Goal: Task Accomplishment & Management: Manage account settings

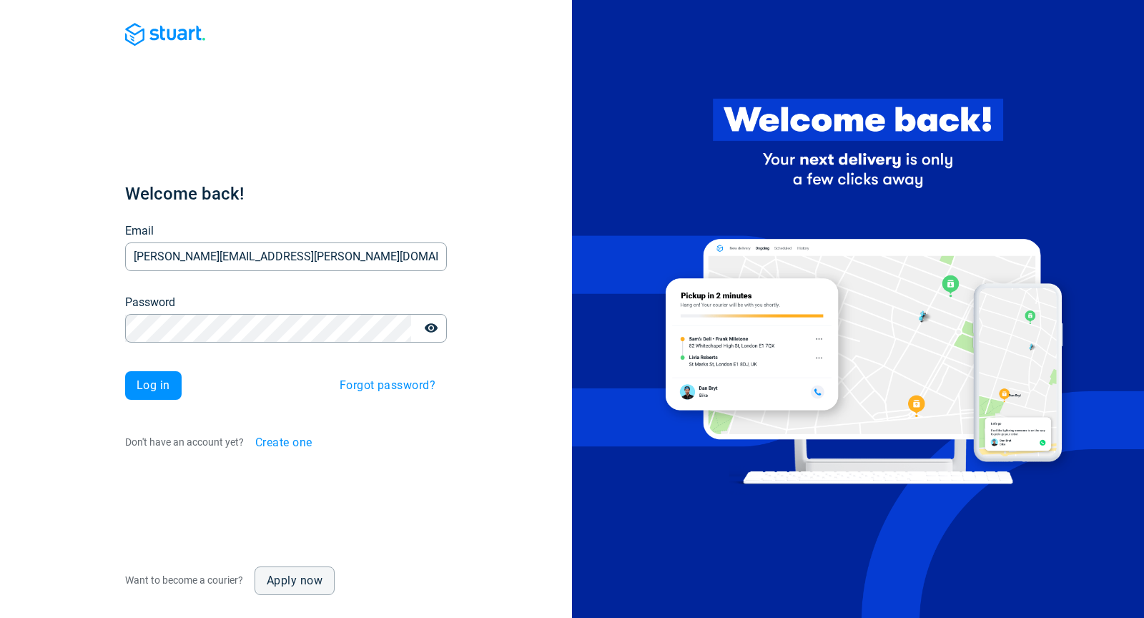
click at [137, 385] on span "Log in" at bounding box center [154, 385] width 34 height 11
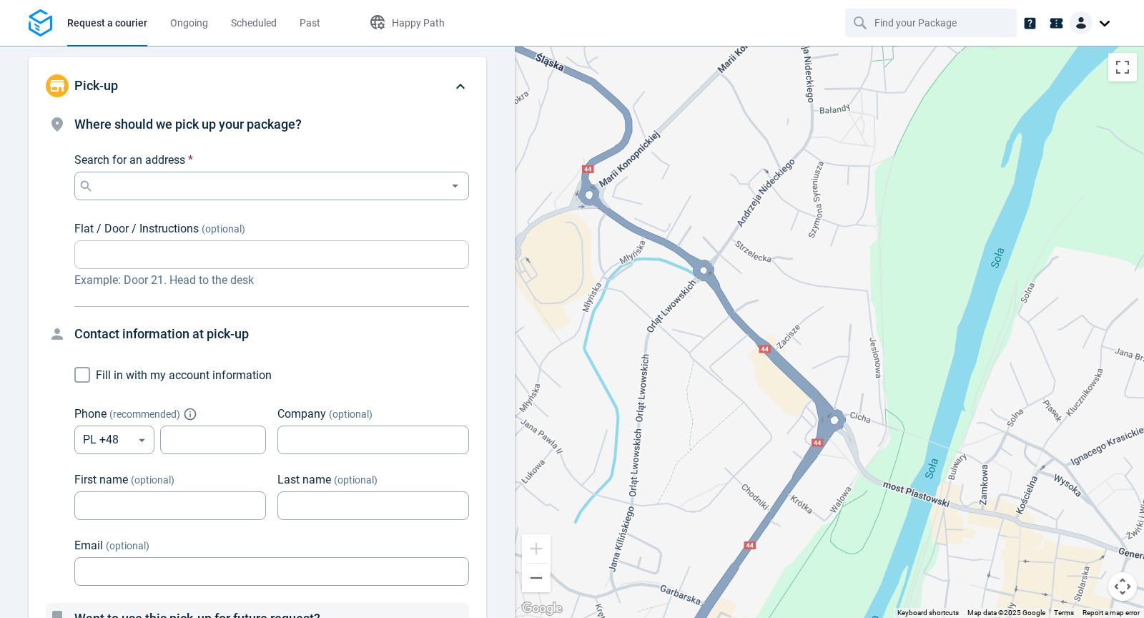
type input "now"
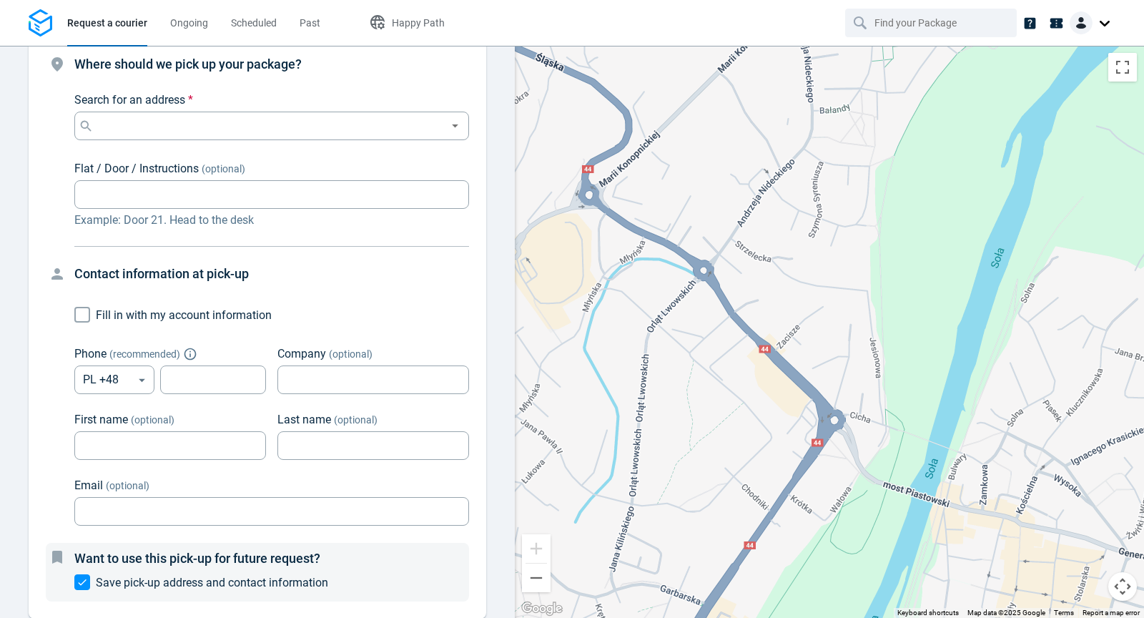
click at [82, 315] on input "Fill in with my account information" at bounding box center [82, 314] width 27 height 27
checkbox input "true"
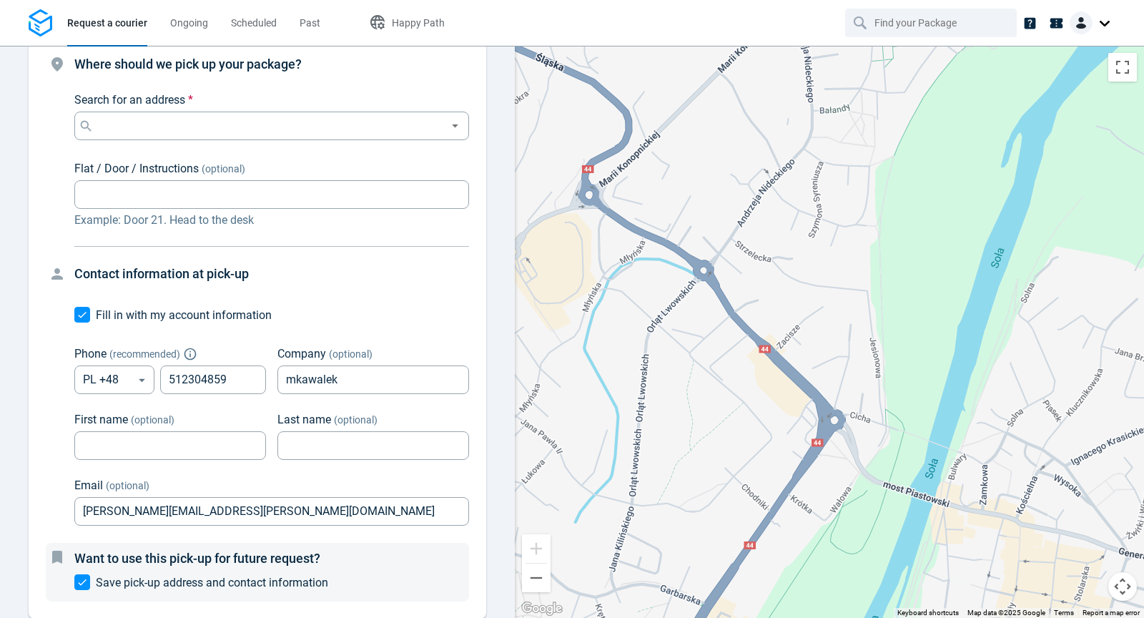
type input "512304859"
type input "mkawalek"
type input "[PERSON_NAME][EMAIL_ADDRESS][PERSON_NAME][DOMAIN_NAME]"
click at [81, 314] on input "Fill in with my account information" at bounding box center [82, 314] width 27 height 27
checkbox input "false"
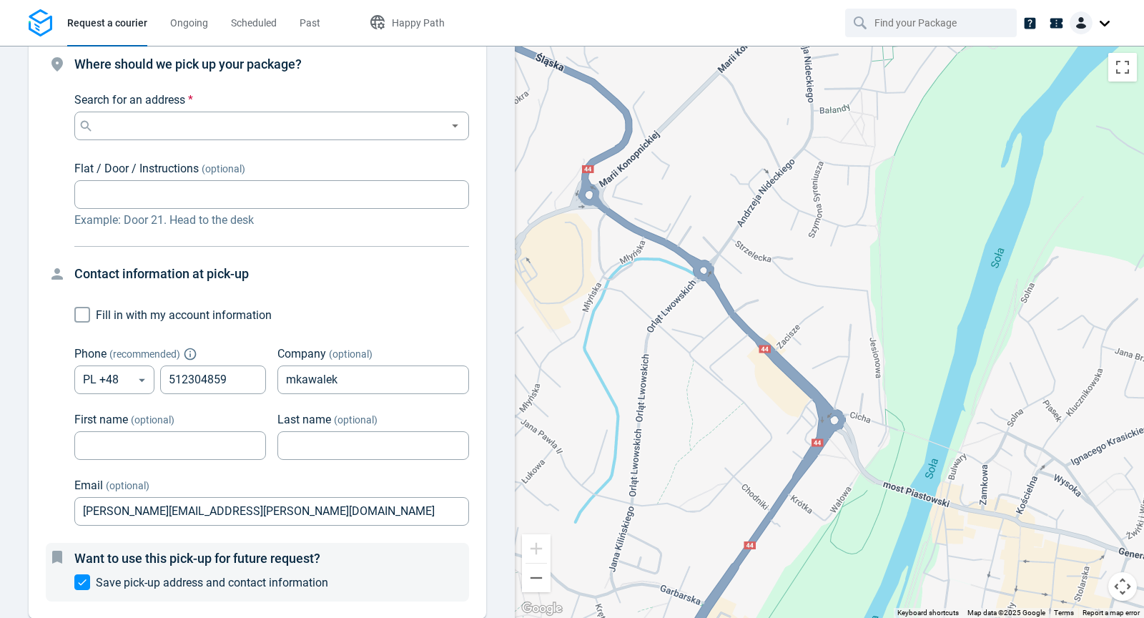
scroll to position [0, 0]
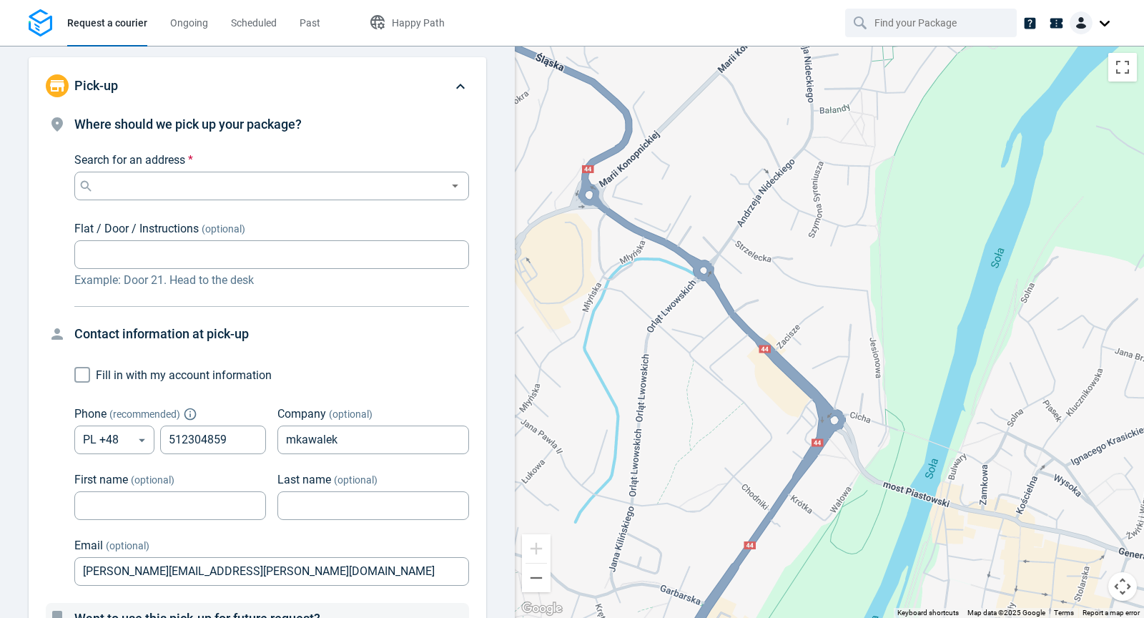
click at [1102, 26] on div at bounding box center [1092, 22] width 46 height 23
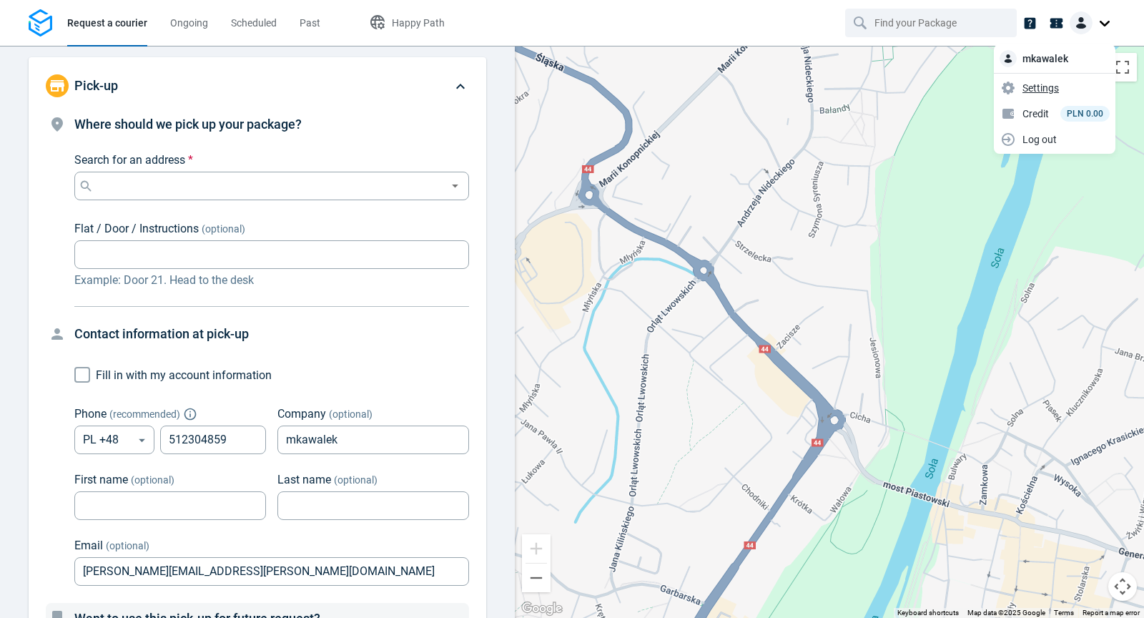
click at [1038, 88] on span "Settings" at bounding box center [1040, 87] width 36 height 15
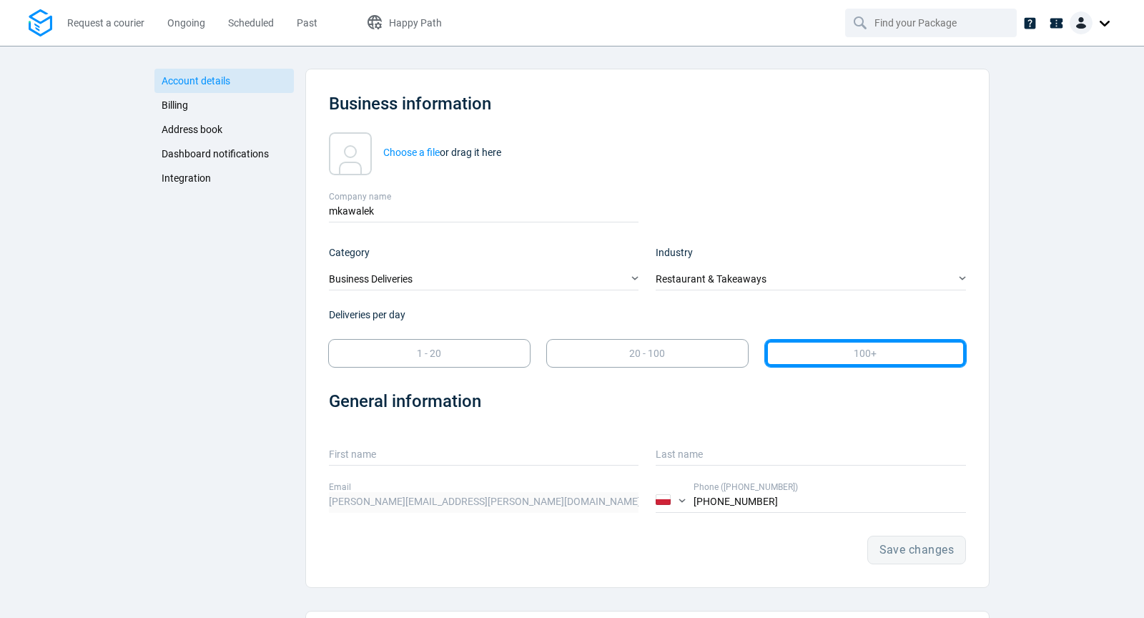
click at [213, 132] on span "Address book" at bounding box center [192, 129] width 61 height 11
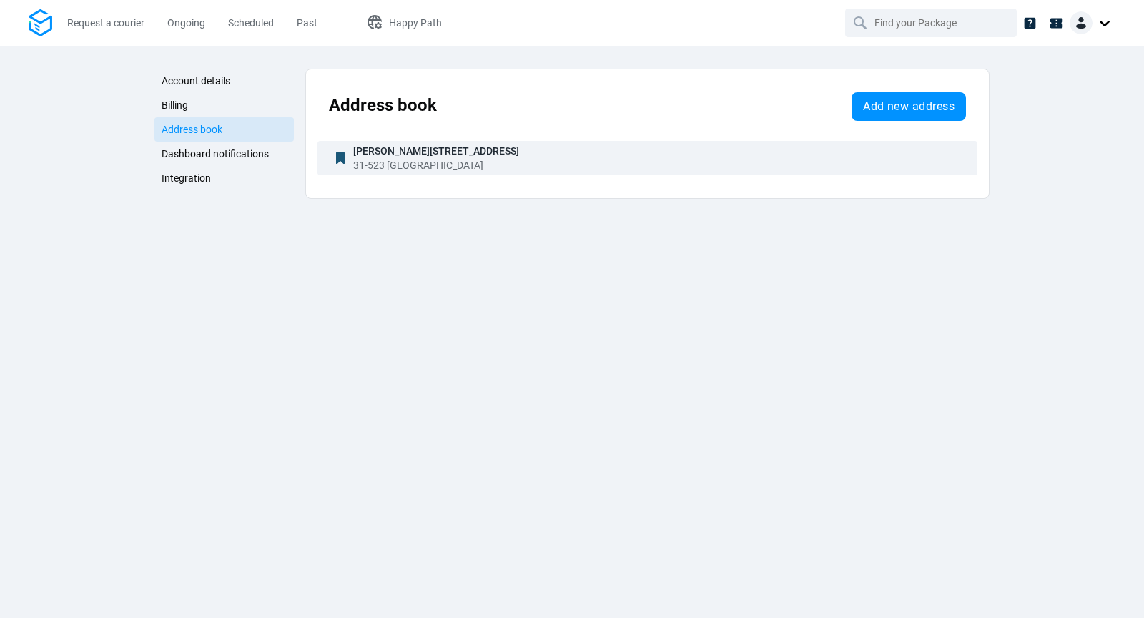
click at [338, 160] on icon "button" at bounding box center [340, 157] width 17 height 17
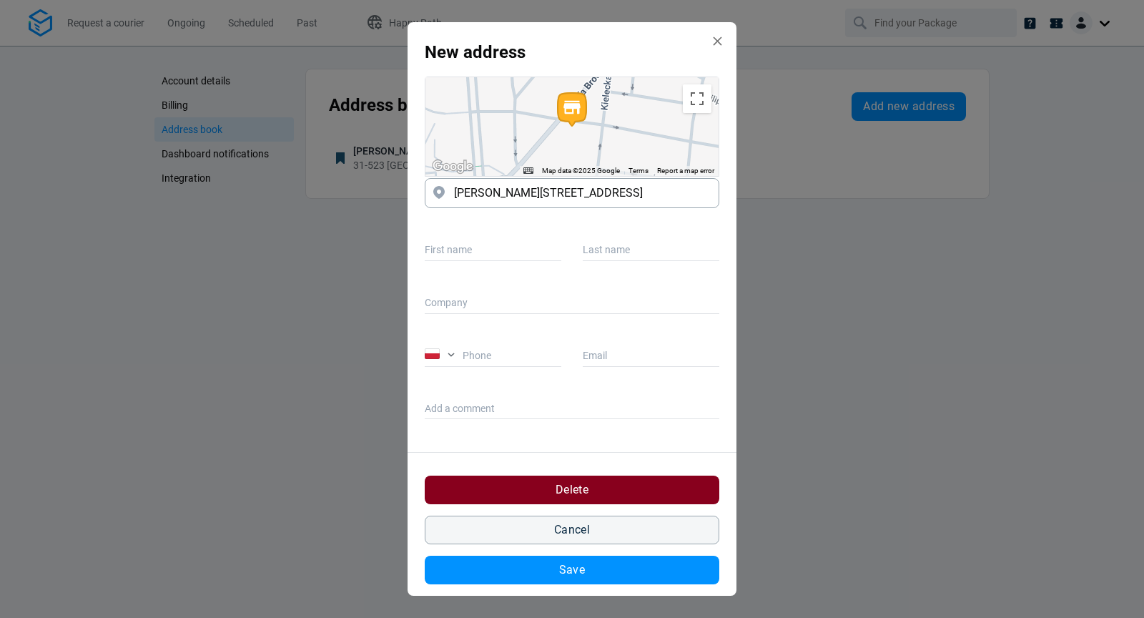
click at [588, 485] on button "Delete" at bounding box center [572, 489] width 294 height 29
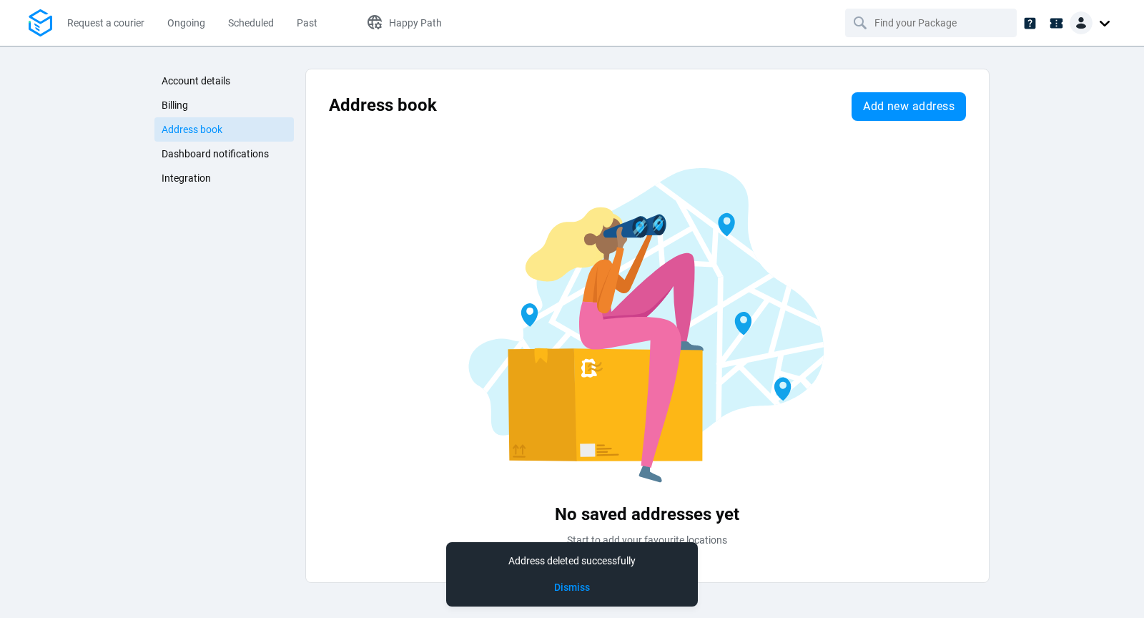
click at [257, 82] on link "Account details" at bounding box center [223, 81] width 139 height 24
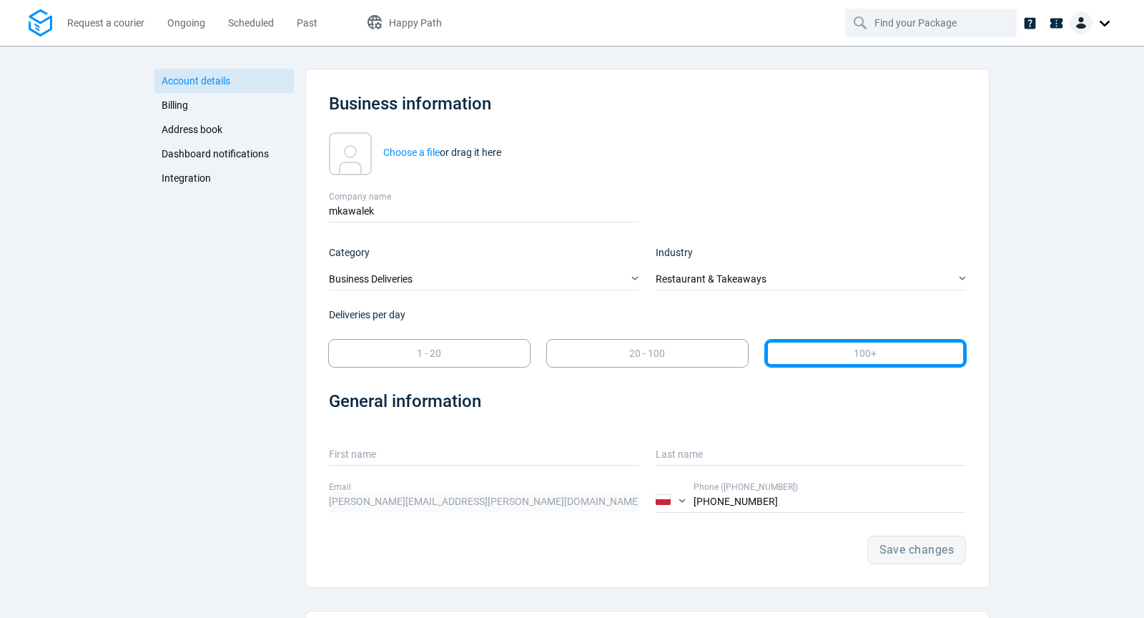
click at [239, 128] on link "Address book" at bounding box center [223, 129] width 139 height 24
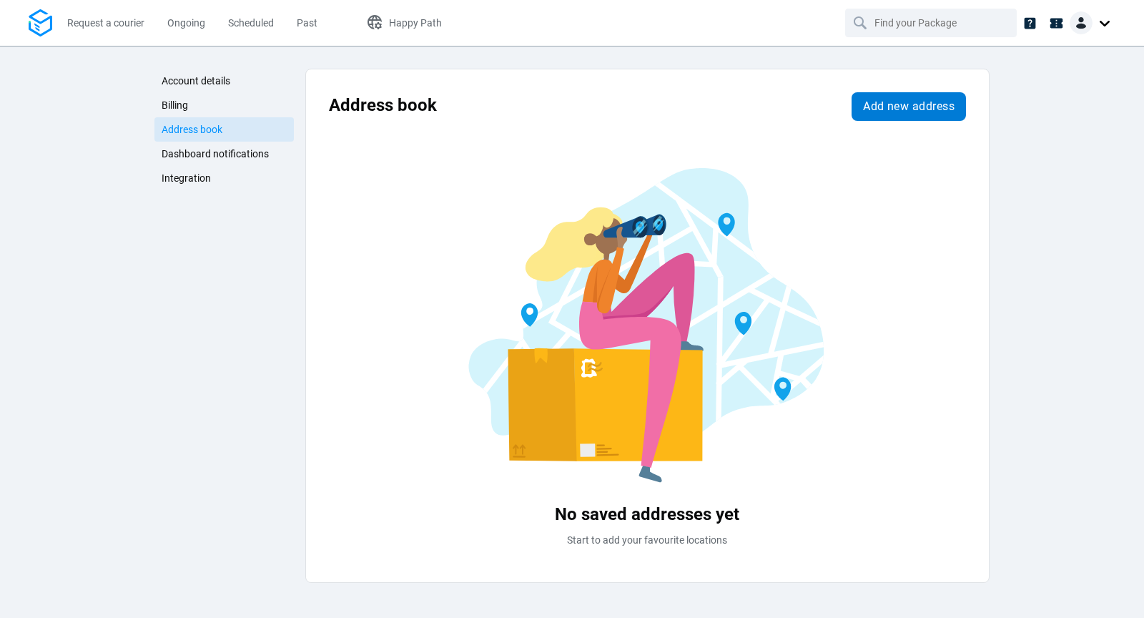
click at [886, 101] on span "Add new address" at bounding box center [908, 106] width 91 height 11
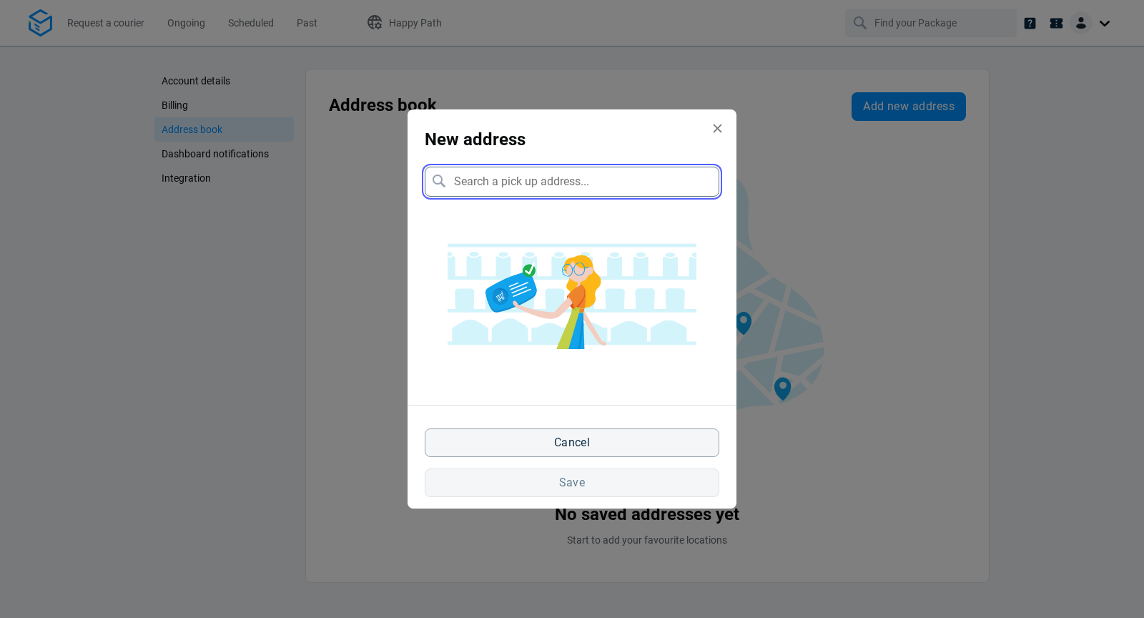
click at [597, 176] on input "Create address modal" at bounding box center [572, 182] width 294 height 30
click at [542, 189] on input "Create address modal" at bounding box center [572, 182] width 294 height 30
paste input "[STREET_ADDRESS][DATE]"
type input "[STREET_ADDRESS][DATE]"
click at [601, 178] on input "Create address modal" at bounding box center [572, 182] width 294 height 30
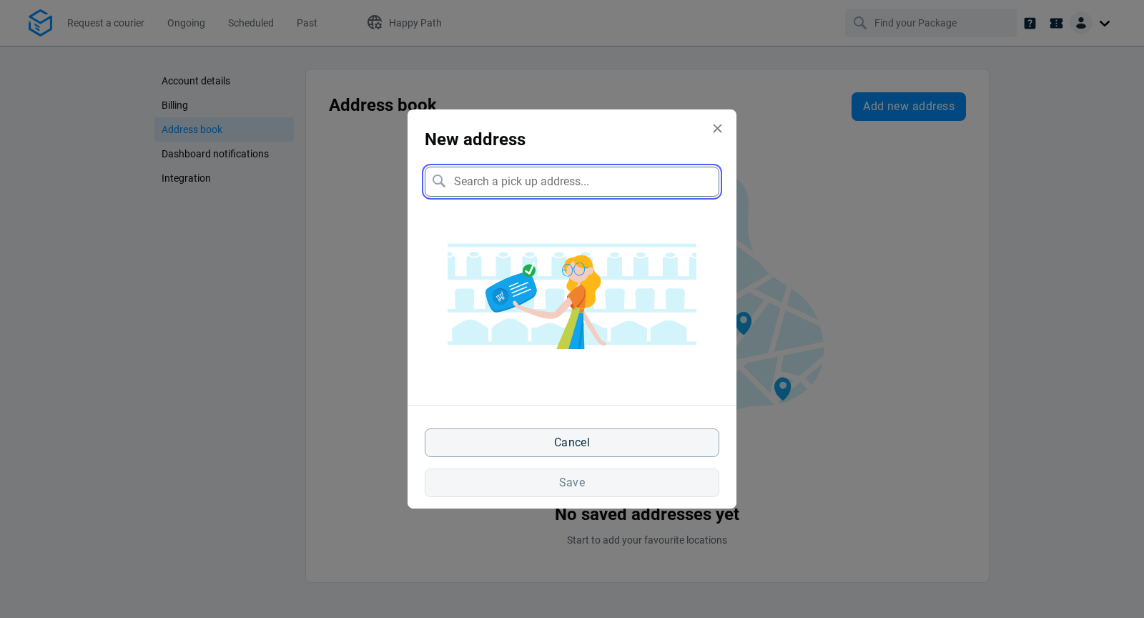
paste input "[STREET_ADDRESS][DATE]"
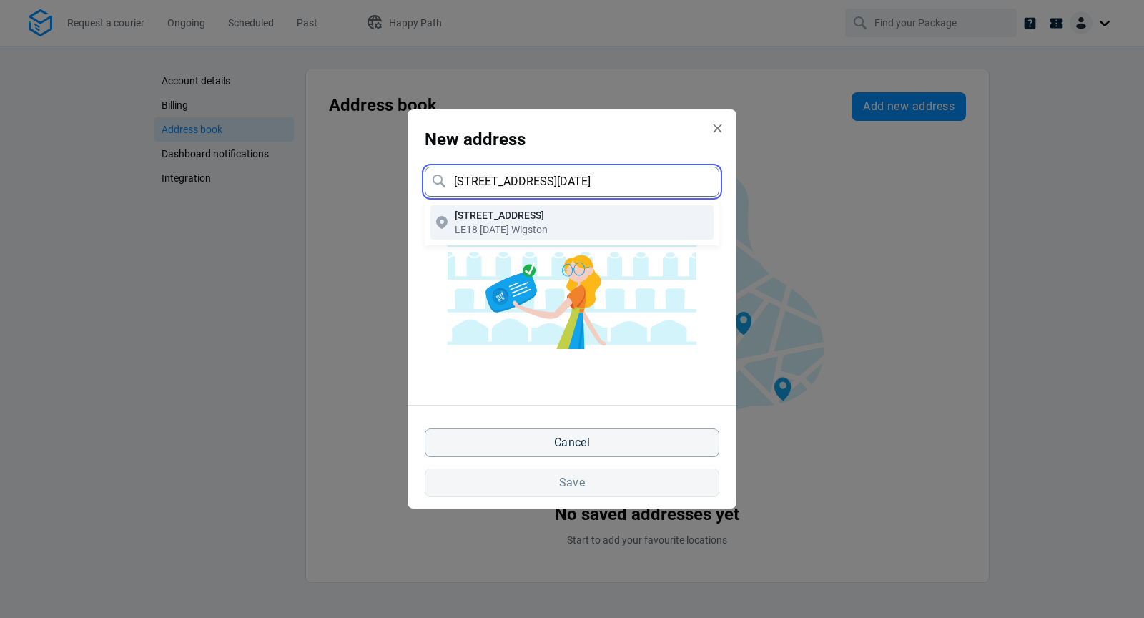
type input "[STREET_ADDRESS][DATE]"
click at [576, 217] on button "[STREET_ADDRESS][DATE]" at bounding box center [571, 222] width 283 height 34
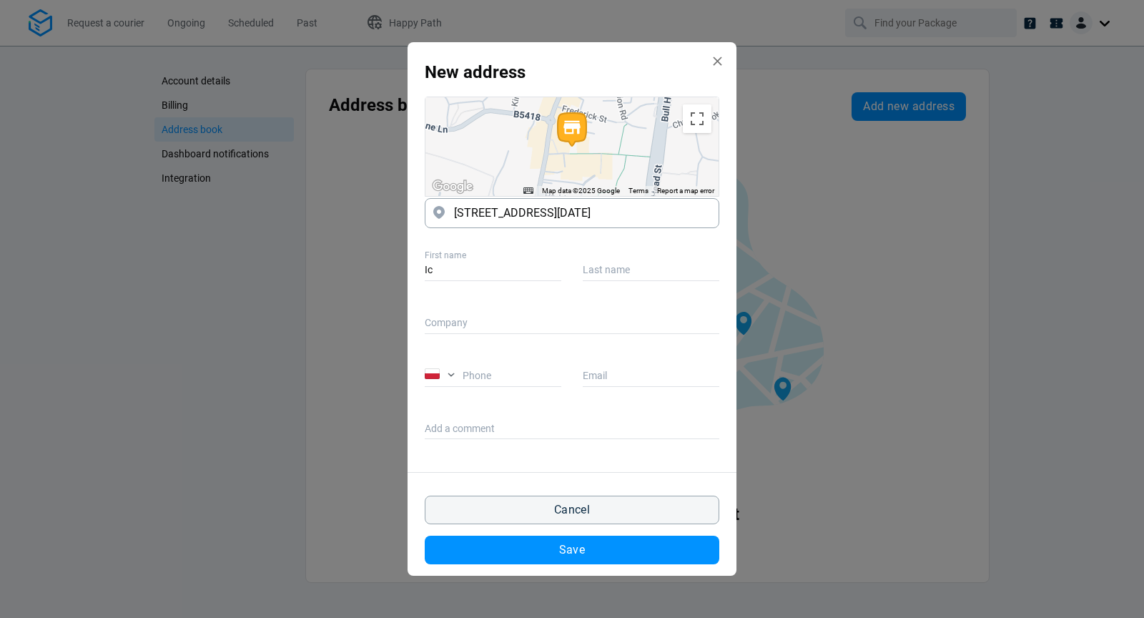
type input "I"
click at [481, 324] on label "Company" at bounding box center [572, 317] width 294 height 26
click at [481, 324] on input "Company" at bounding box center [572, 323] width 294 height 21
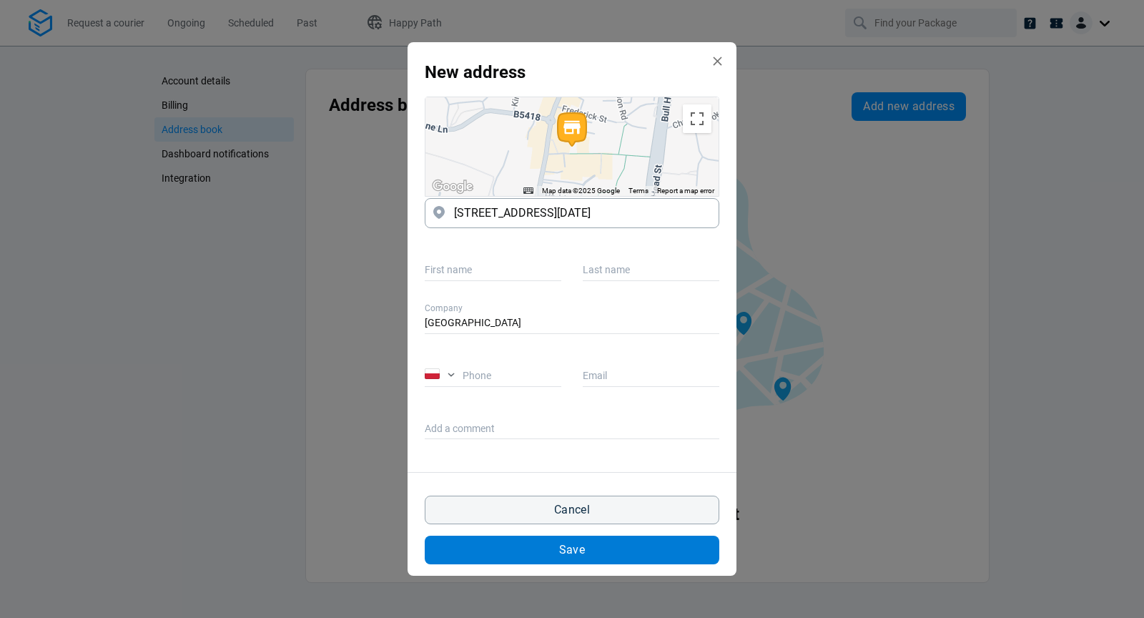
click at [557, 551] on button "Save" at bounding box center [572, 549] width 294 height 29
click at [563, 554] on span "Save" at bounding box center [572, 549] width 26 height 11
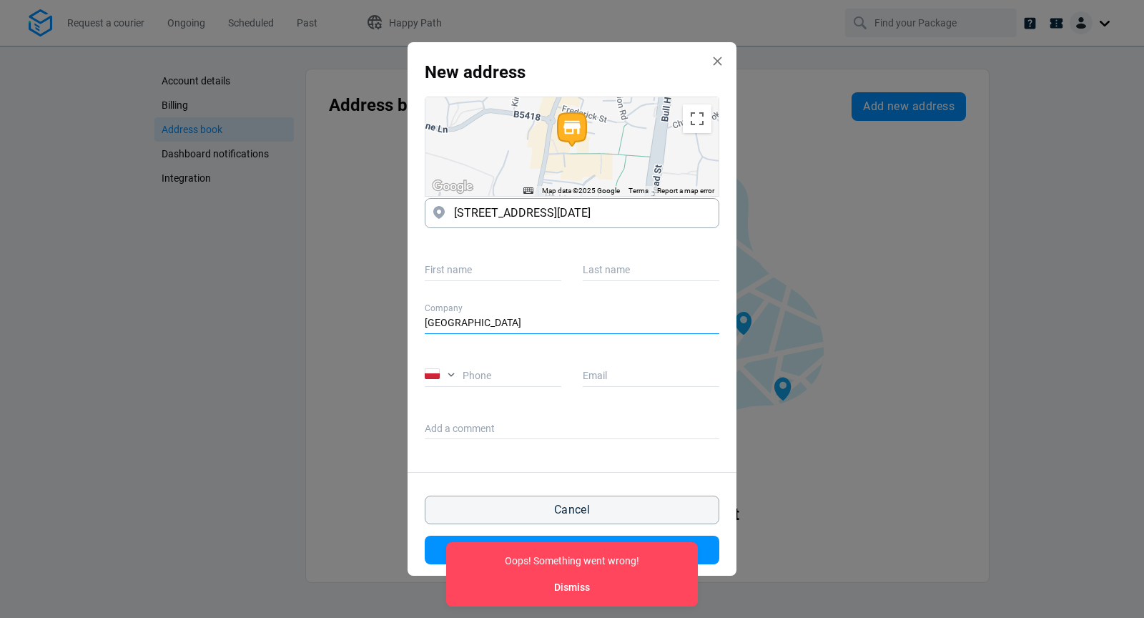
click at [510, 330] on input "[GEOGRAPHIC_DATA]" at bounding box center [572, 323] width 294 height 21
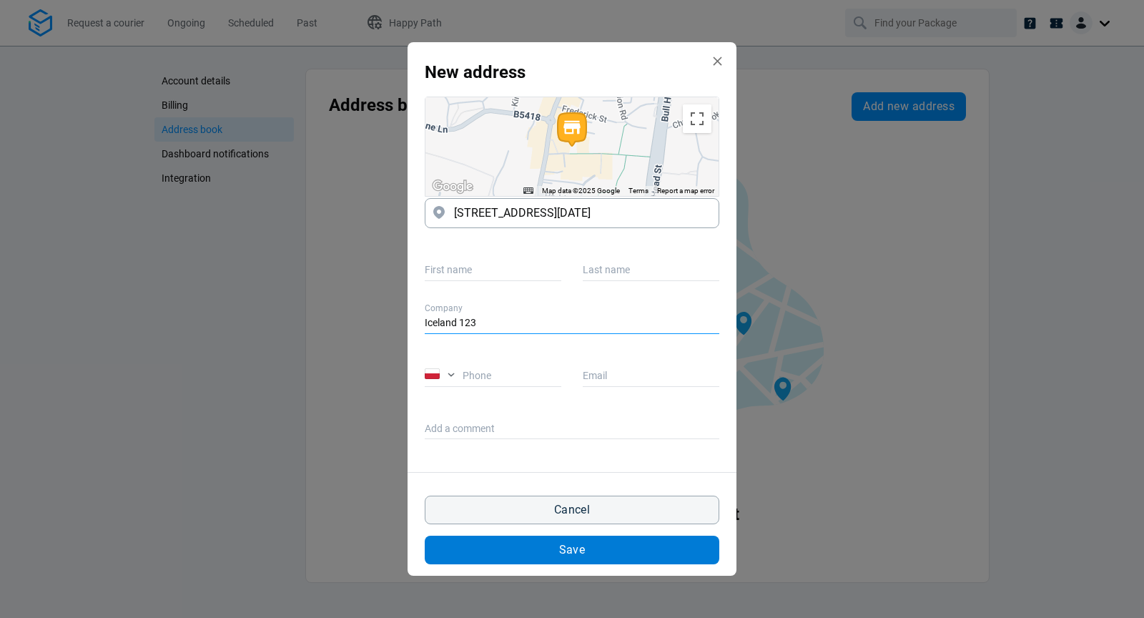
type input "Iceland 123"
click at [555, 559] on button "Save" at bounding box center [572, 549] width 294 height 29
click at [578, 550] on span "Save" at bounding box center [572, 549] width 26 height 11
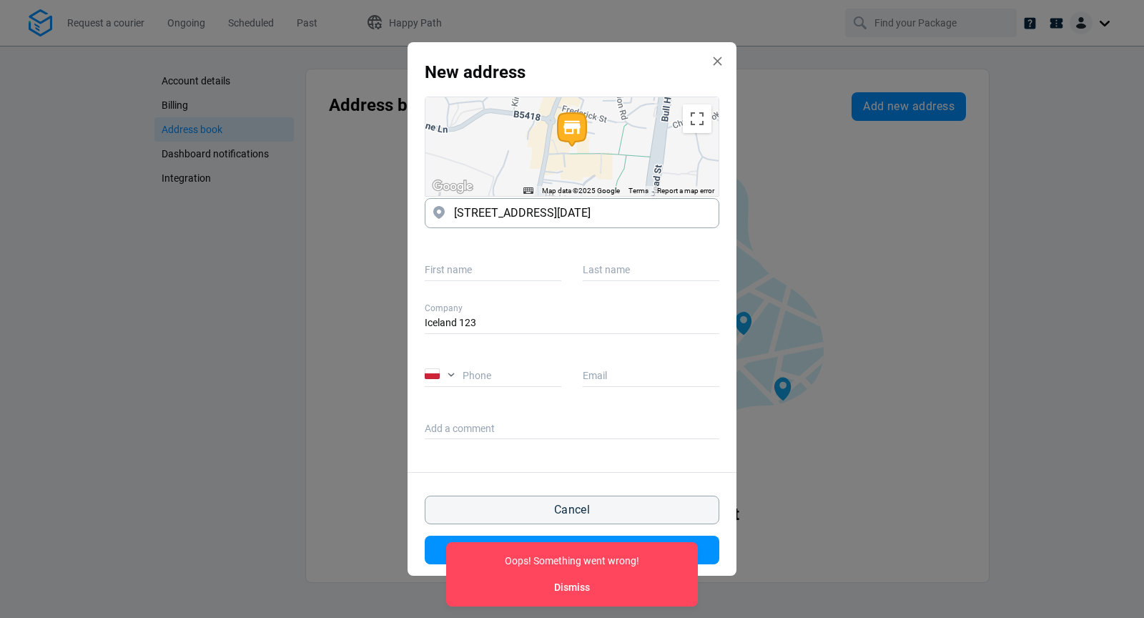
click at [449, 375] on div "Create address modal" at bounding box center [444, 375] width 38 height 15
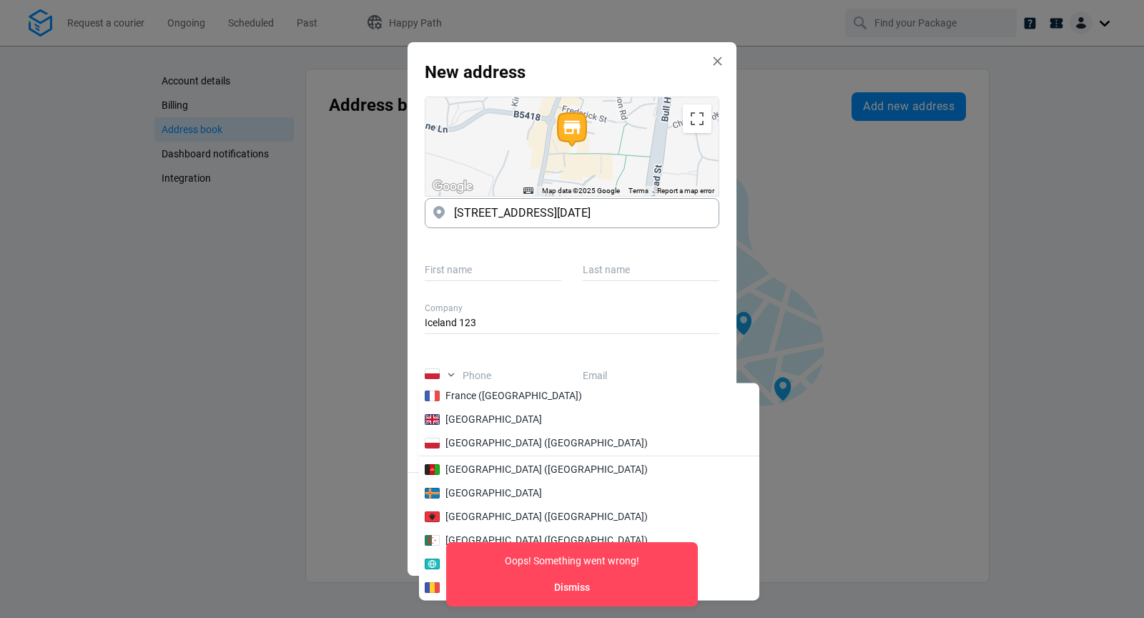
click at [452, 375] on div "Create address modal" at bounding box center [444, 375] width 38 height 15
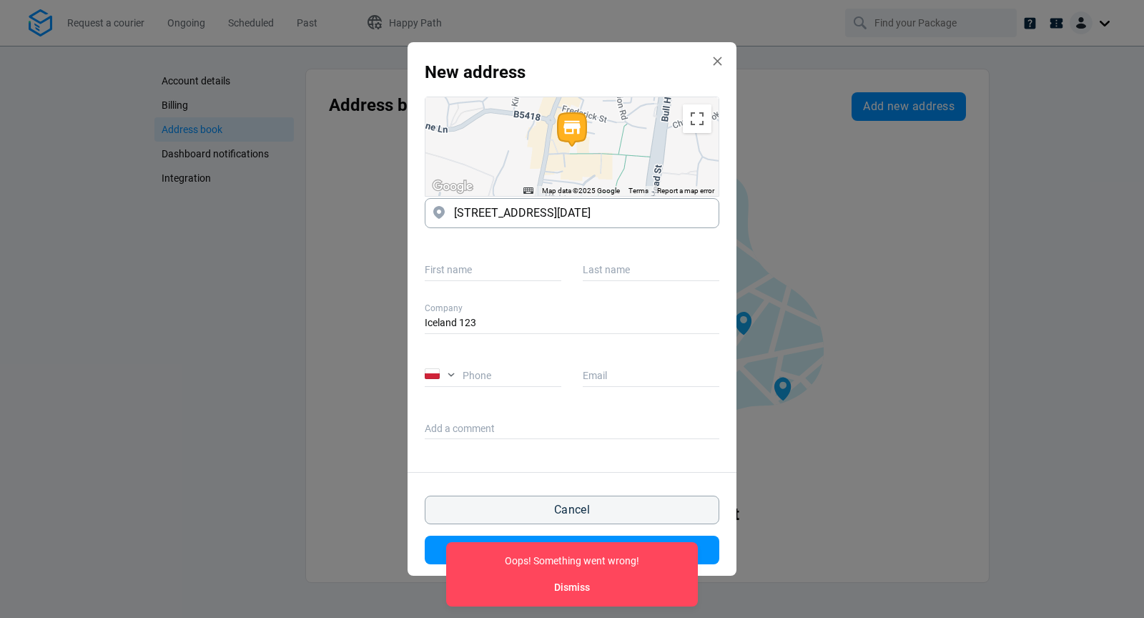
click at [452, 375] on div "Create address modal" at bounding box center [444, 375] width 38 height 15
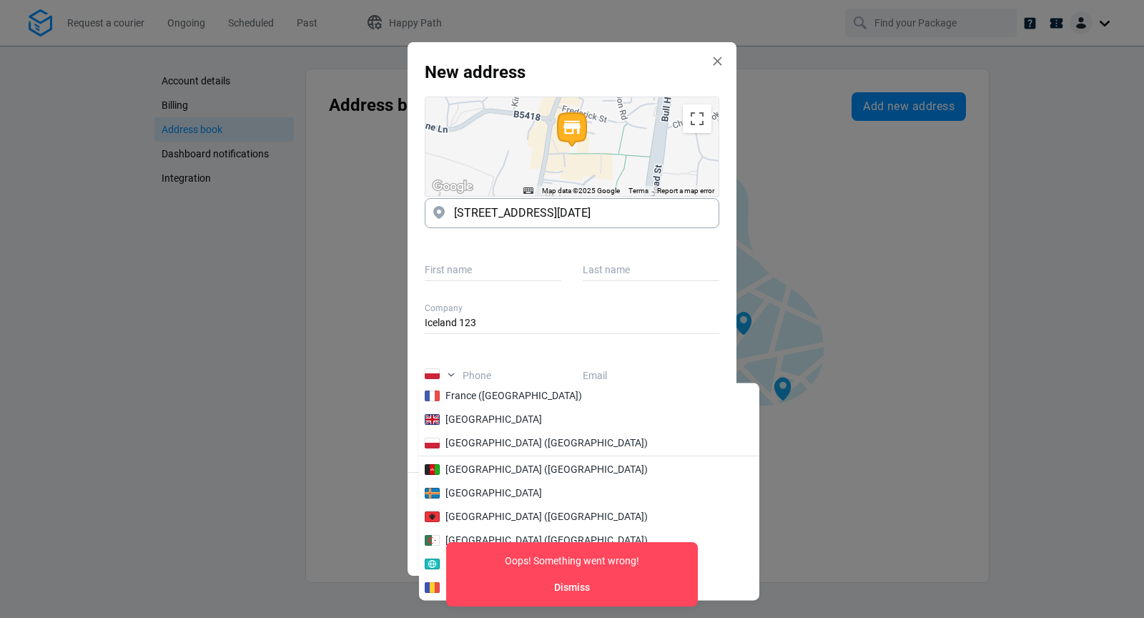
click at [452, 375] on div "Create address modal" at bounding box center [444, 375] width 38 height 15
